Goal: Find specific page/section: Find specific page/section

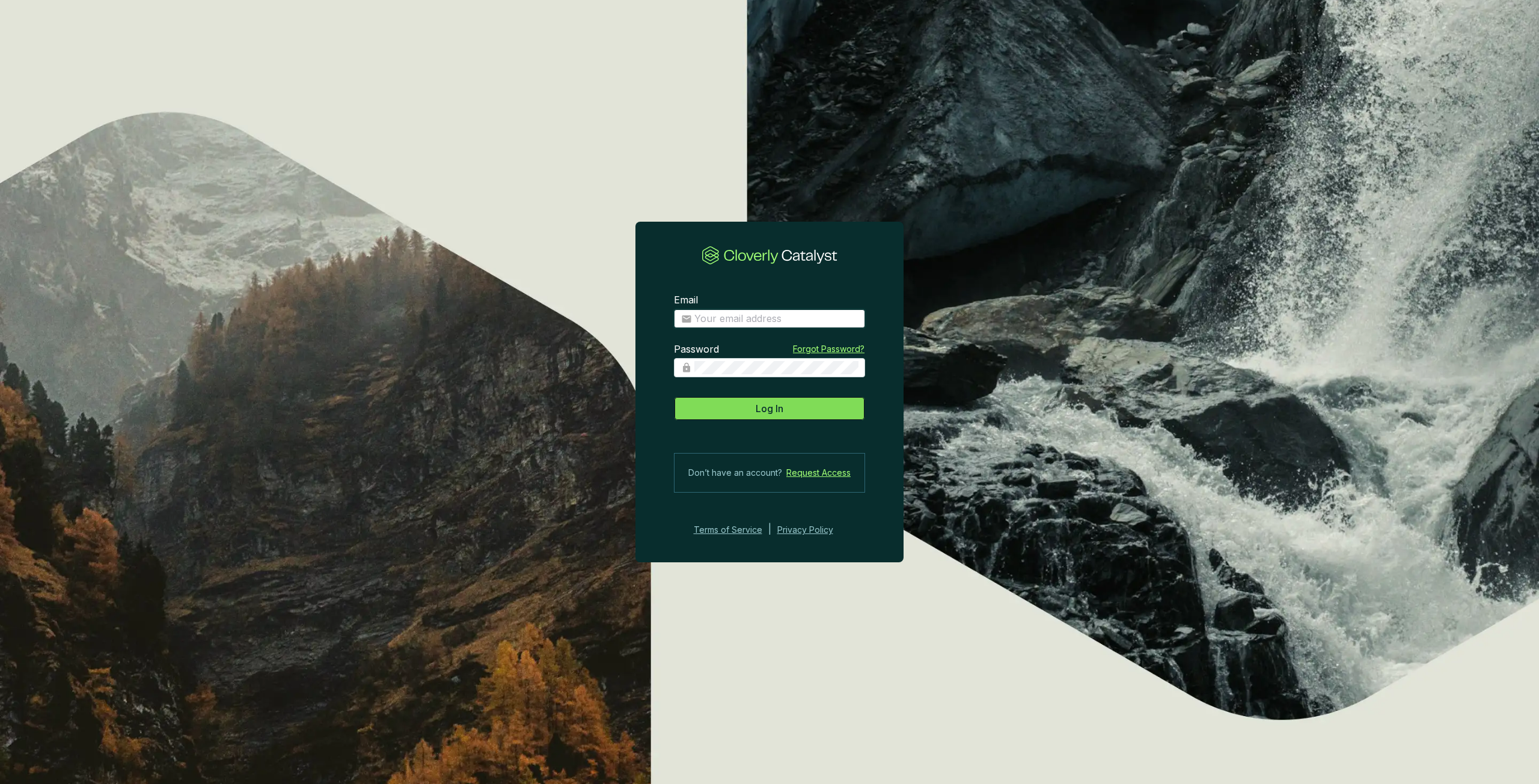
type input "[PERSON_NAME][EMAIL_ADDRESS][PERSON_NAME][DOMAIN_NAME]"
click at [736, 408] on button "Log In" at bounding box center [770, 409] width 191 height 24
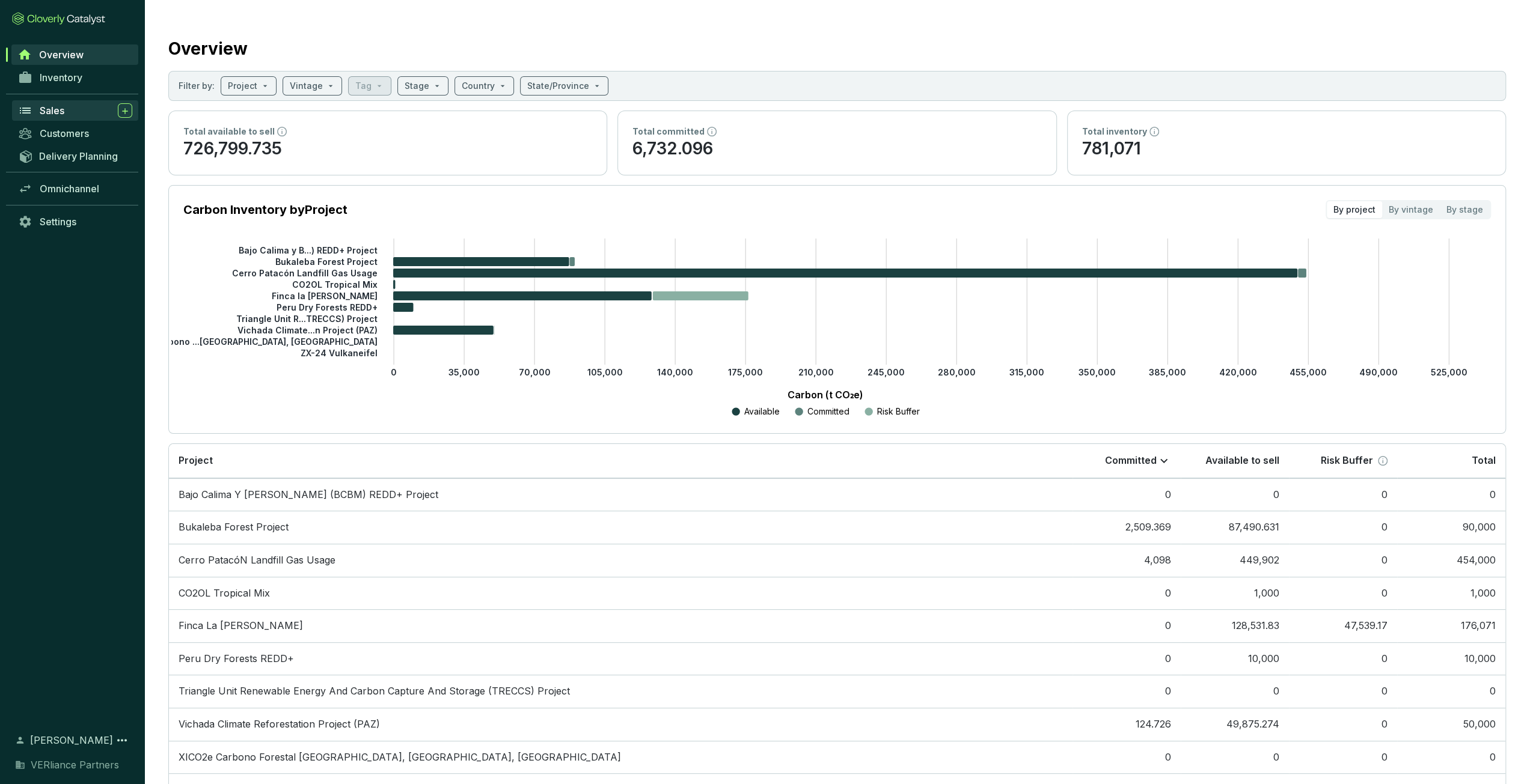
click at [116, 102] on link "Sales" at bounding box center [75, 110] width 127 height 20
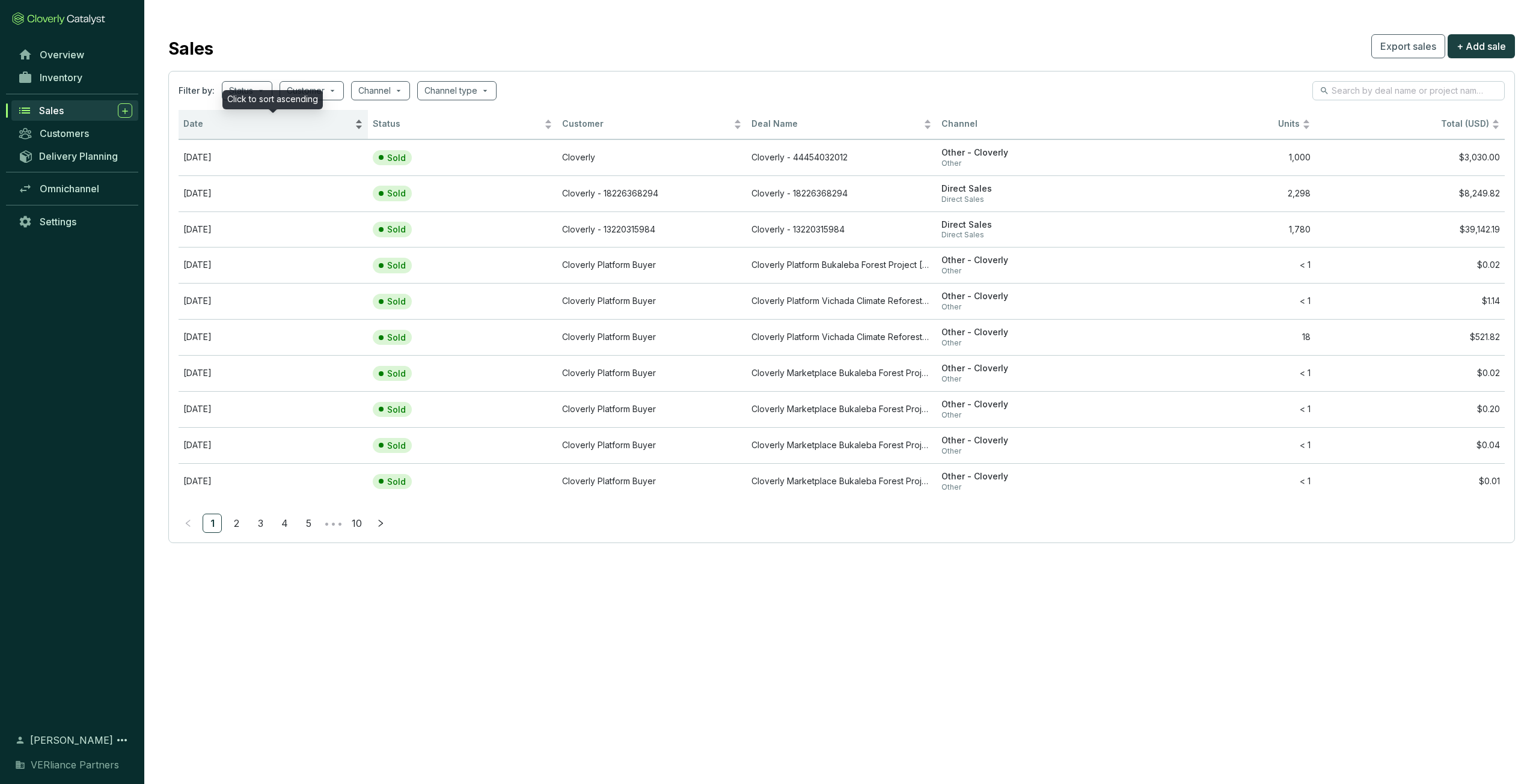
click at [254, 125] on span "Date" at bounding box center [268, 124] width 169 height 11
click at [256, 123] on span "Date" at bounding box center [268, 124] width 169 height 11
